Goal: Task Accomplishment & Management: Manage account settings

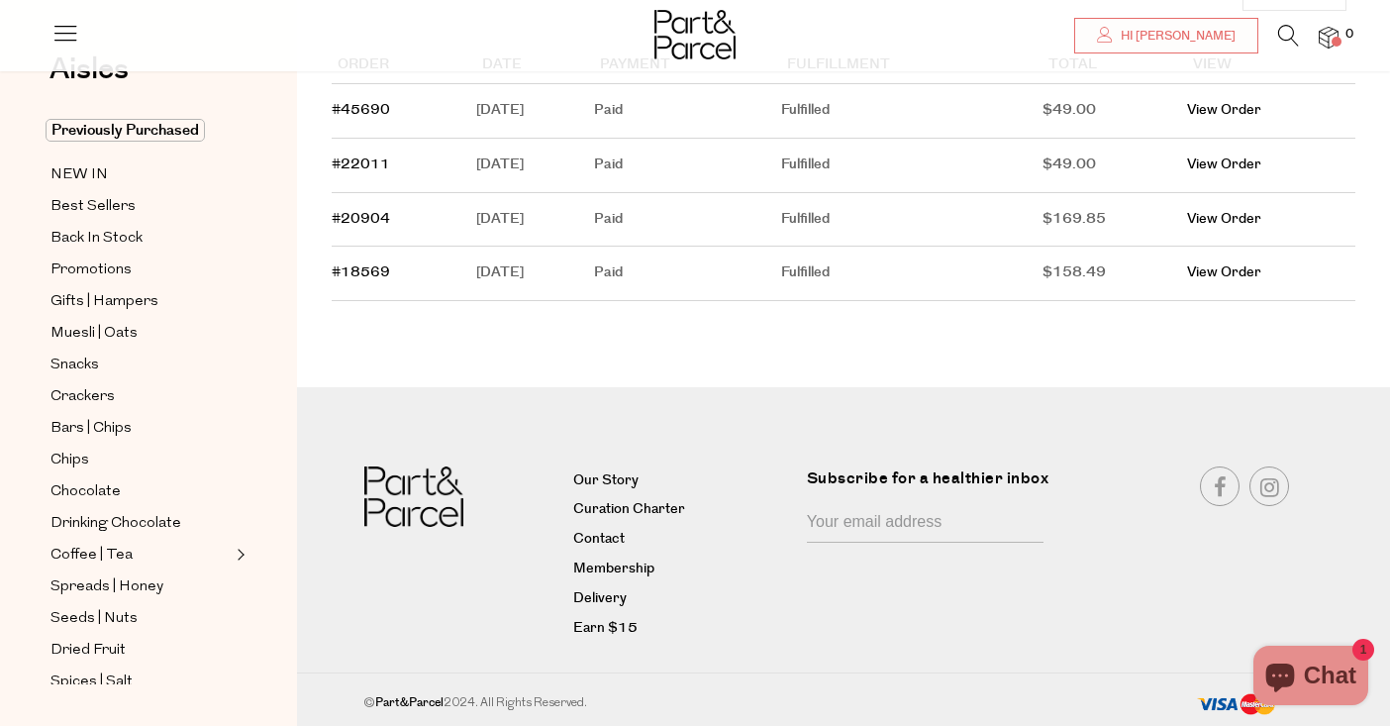
scroll to position [237, 0]
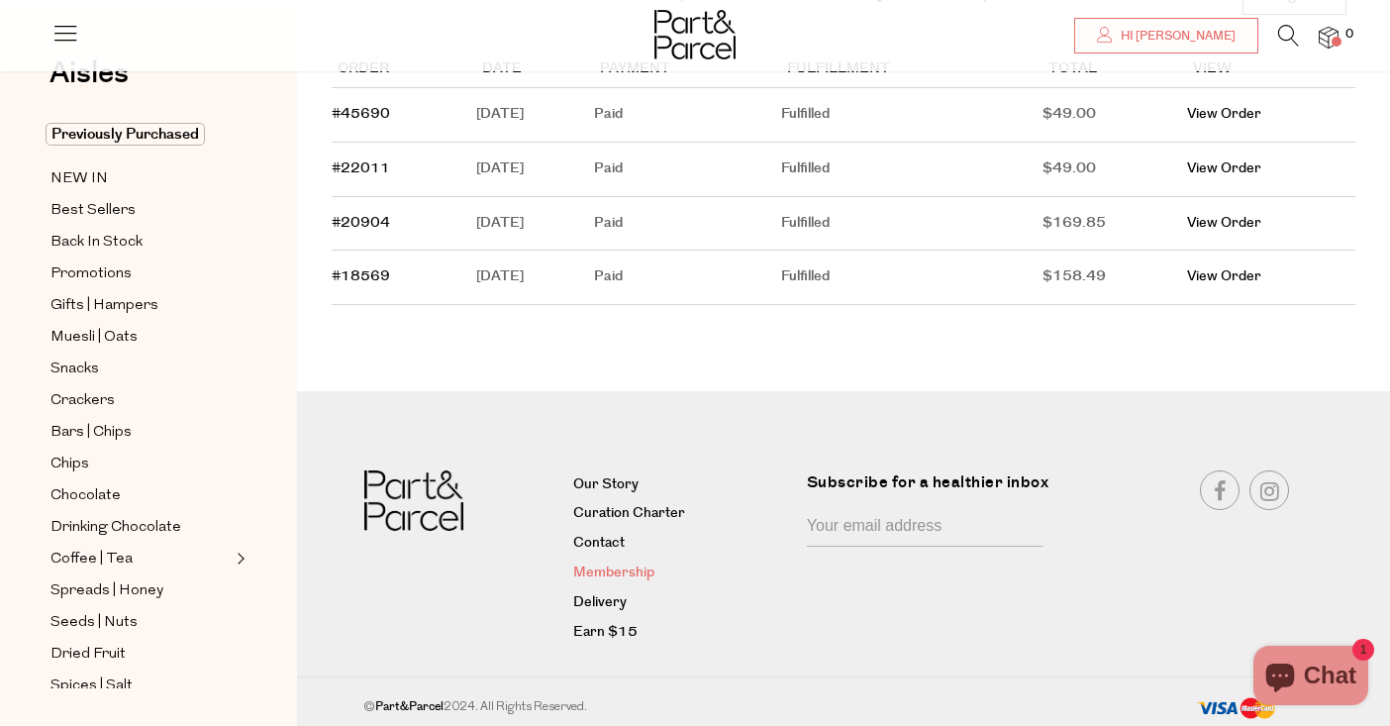
click at [638, 569] on link "Membership" at bounding box center [682, 573] width 219 height 24
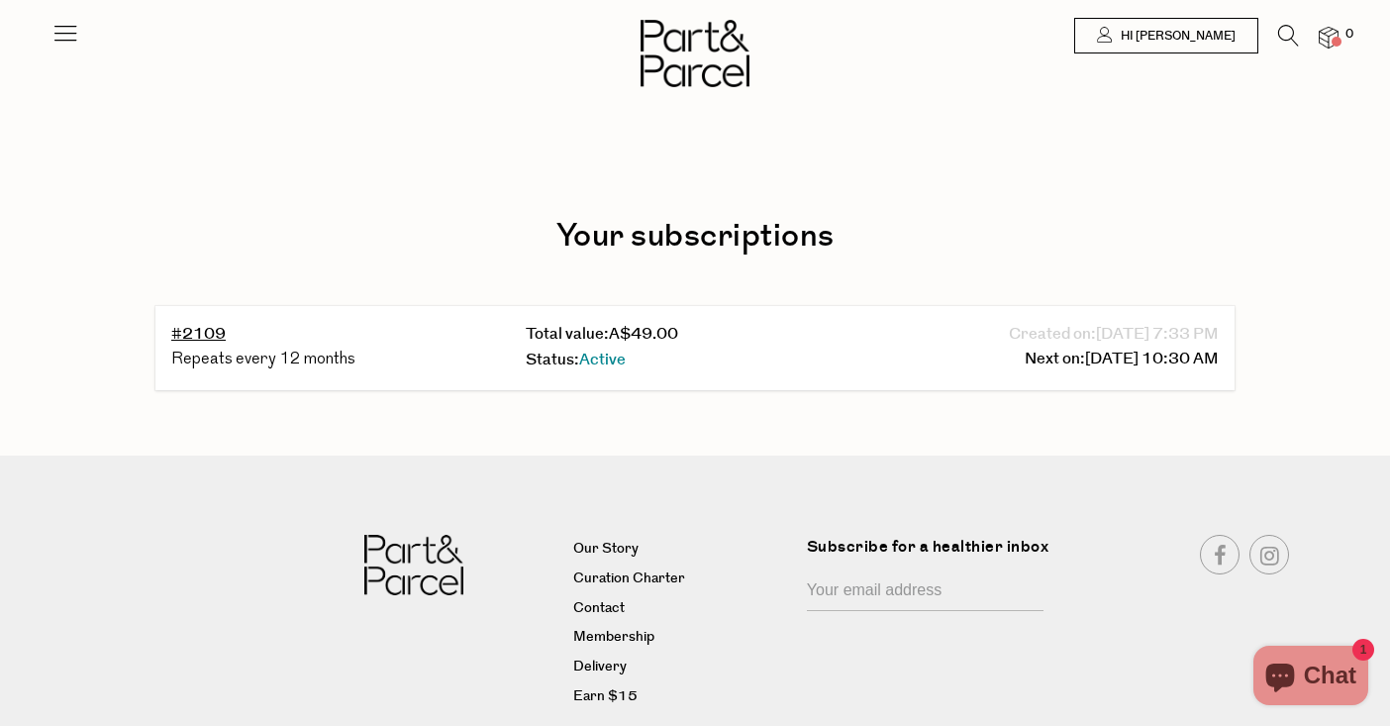
click at [257, 359] on div "Repeats every 12 months" at bounding box center [340, 360] width 339 height 26
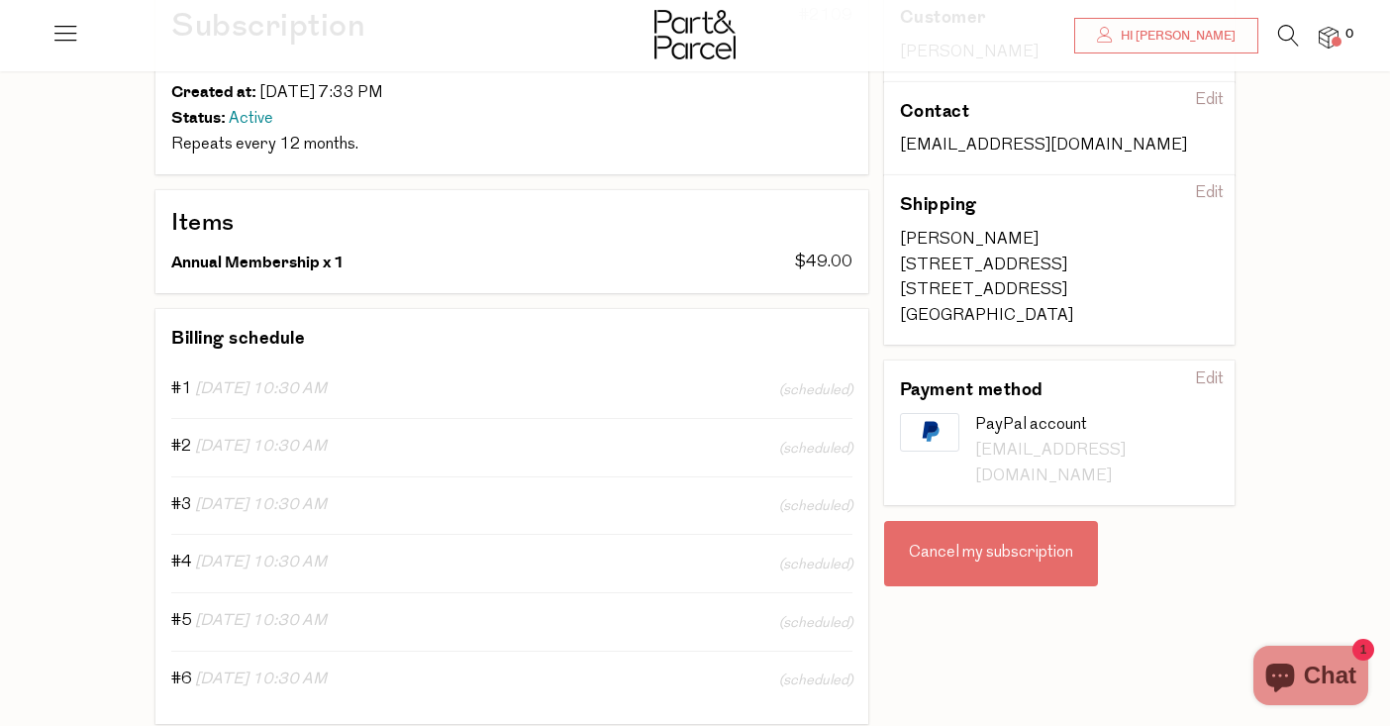
scroll to position [204, 0]
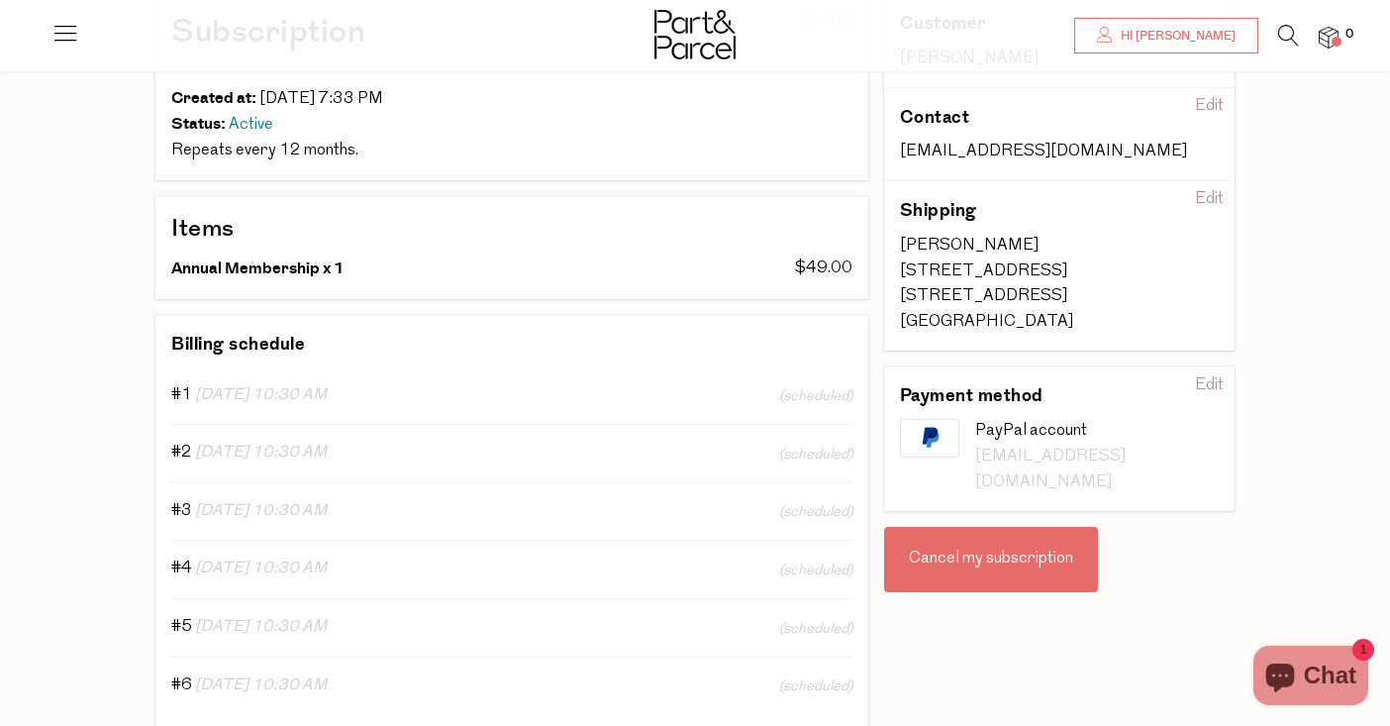
click at [1029, 538] on div "Cancel my subscription" at bounding box center [991, 559] width 214 height 65
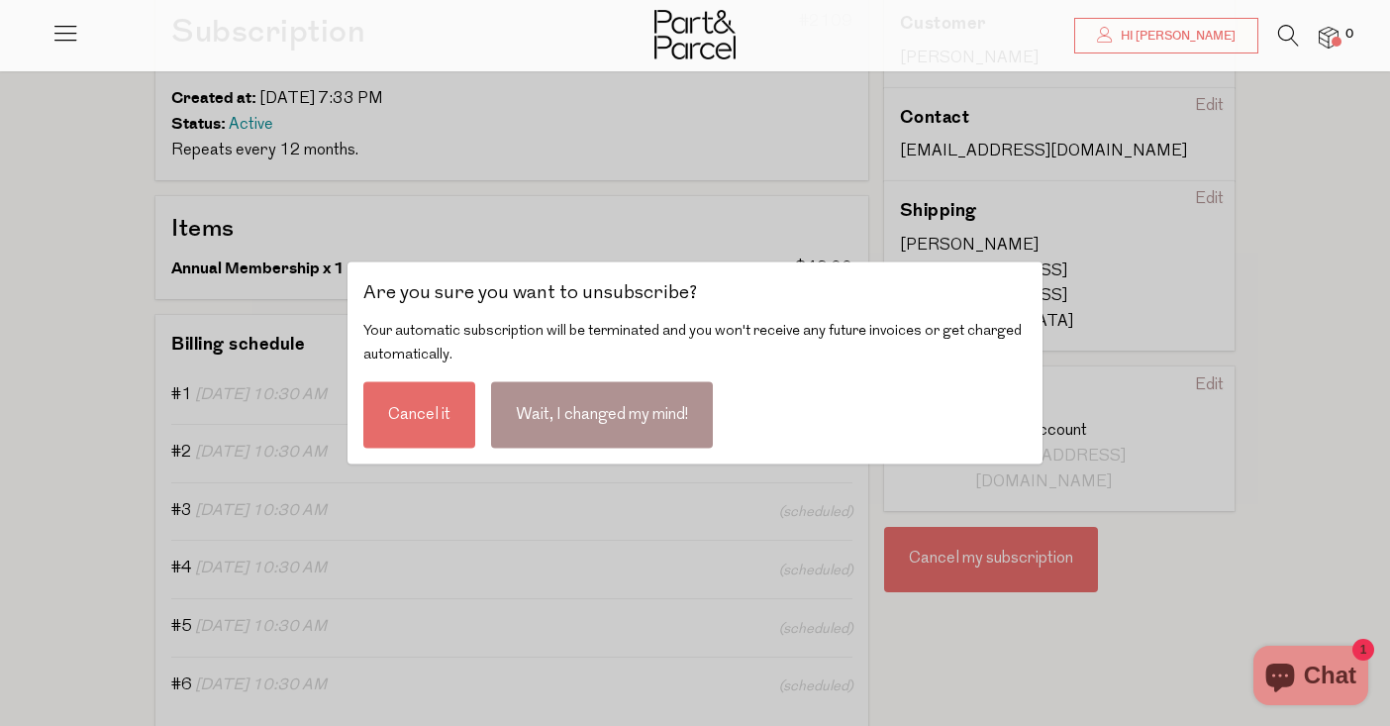
click at [405, 410] on div "Cancel it" at bounding box center [419, 415] width 112 height 66
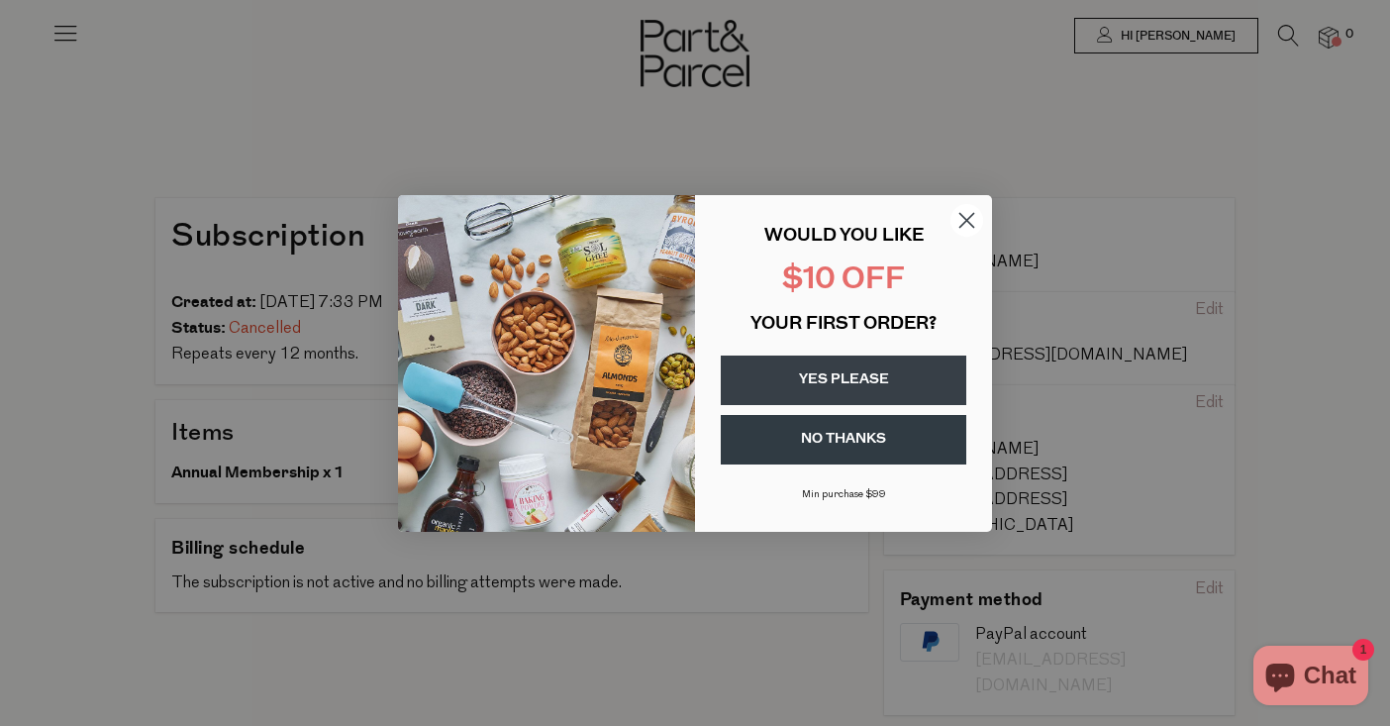
click at [860, 445] on button "NO THANKS" at bounding box center [843, 439] width 245 height 49
